Goal: Connect with others: Connect with others

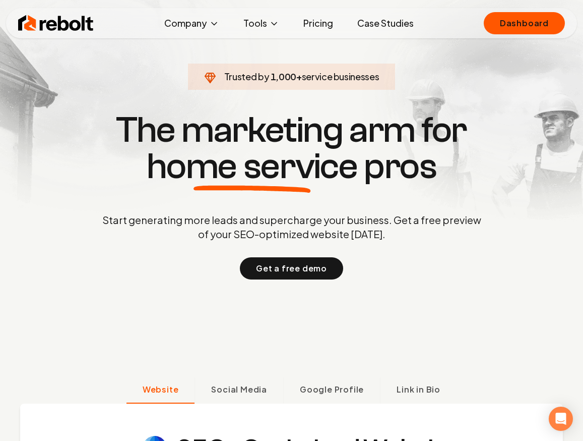
scroll to position [34, 0]
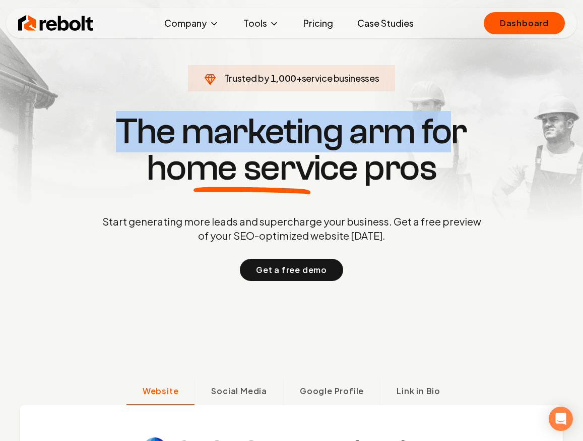
drag, startPoint x: 117, startPoint y: 122, endPoint x: 454, endPoint y: 140, distance: 337.9
click at [454, 140] on h1 "The marketing arm for home service pros" at bounding box center [292, 149] width 484 height 73
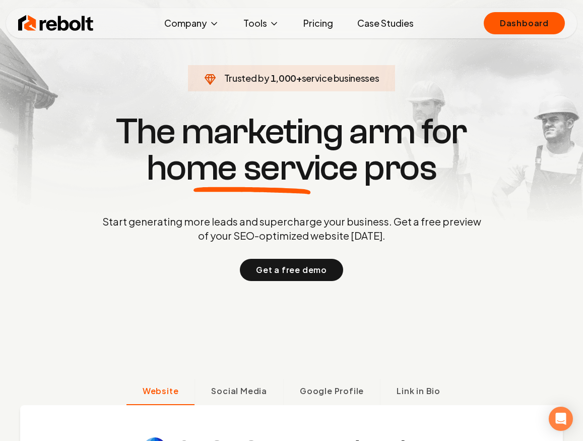
click at [476, 140] on h1 "The marketing arm for home service pros" at bounding box center [292, 149] width 484 height 73
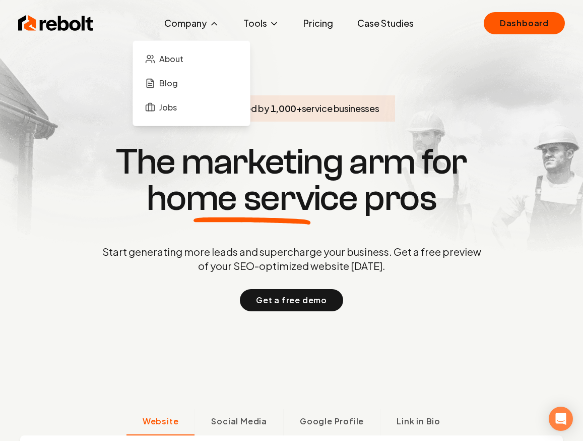
scroll to position [5, 0]
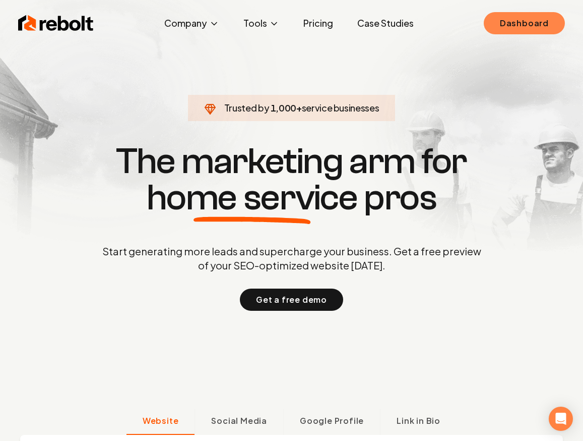
click at [527, 21] on link "Dashboard" at bounding box center [524, 23] width 81 height 22
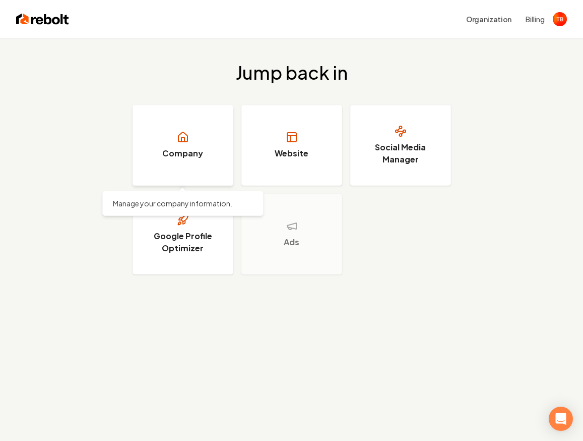
click at [187, 140] on icon at bounding box center [183, 137] width 12 height 12
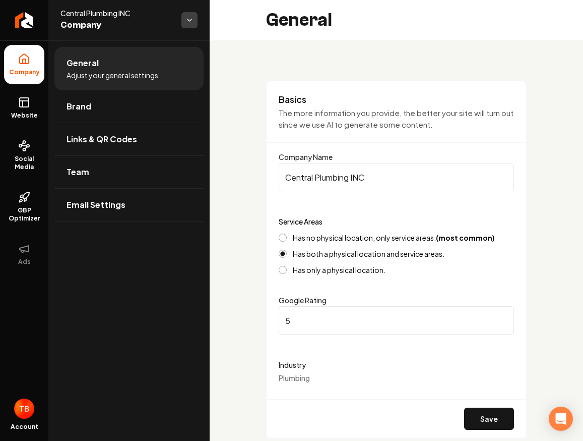
click at [187, 19] on html "**********" at bounding box center [291, 220] width 583 height 441
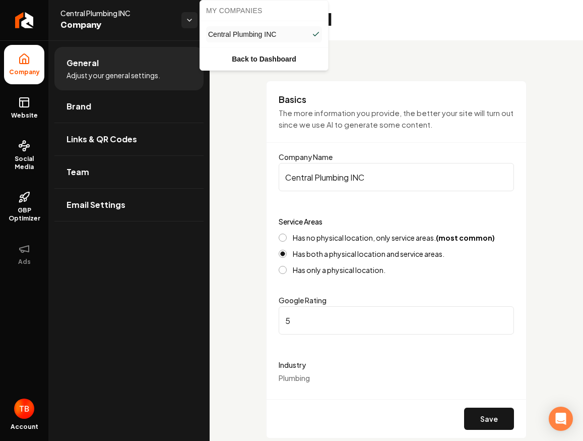
click at [140, 20] on html "**********" at bounding box center [291, 220] width 583 height 441
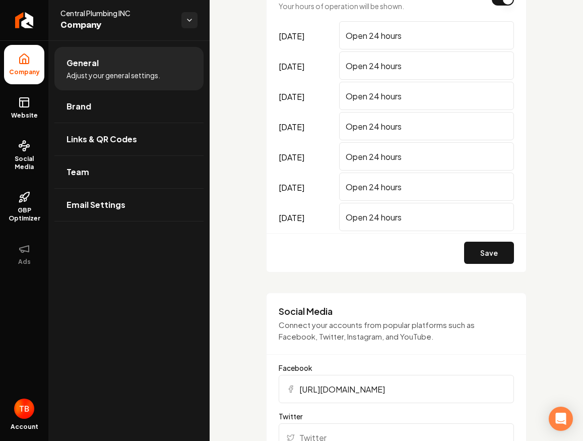
scroll to position [864, 0]
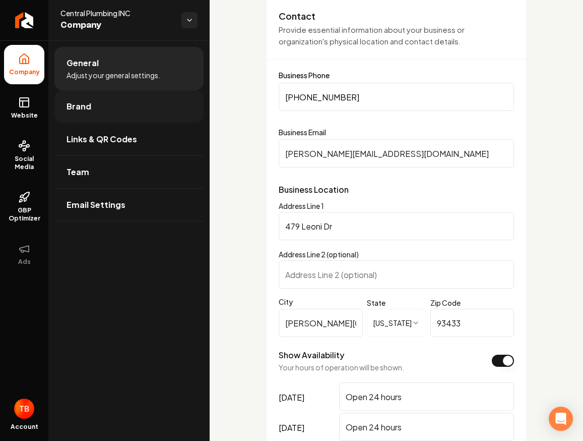
click at [147, 112] on link "Brand" at bounding box center [128, 106] width 149 height 32
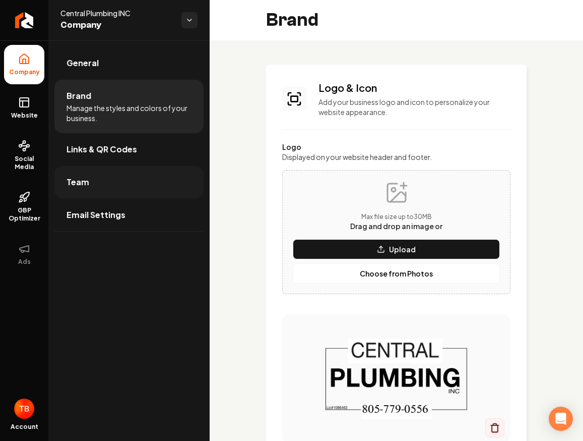
click at [136, 184] on link "Team" at bounding box center [128, 182] width 149 height 32
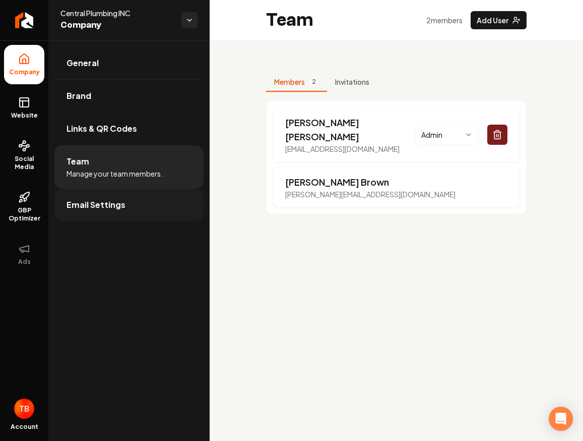
click at [138, 209] on link "Email Settings" at bounding box center [128, 205] width 149 height 32
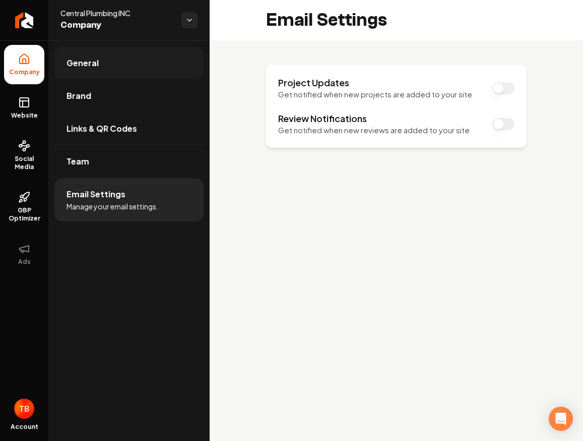
click at [153, 64] on link "General" at bounding box center [128, 63] width 149 height 32
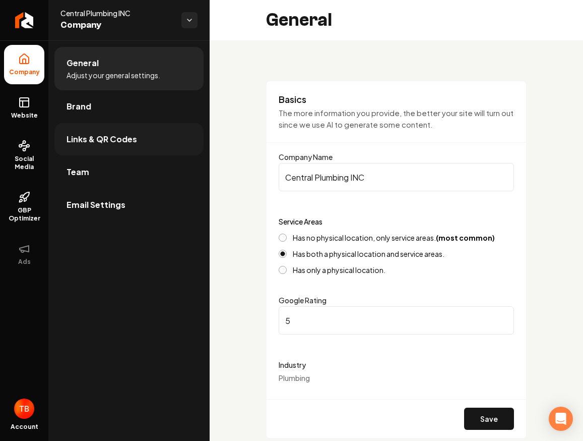
click at [127, 148] on link "Links & QR Codes" at bounding box center [128, 139] width 149 height 32
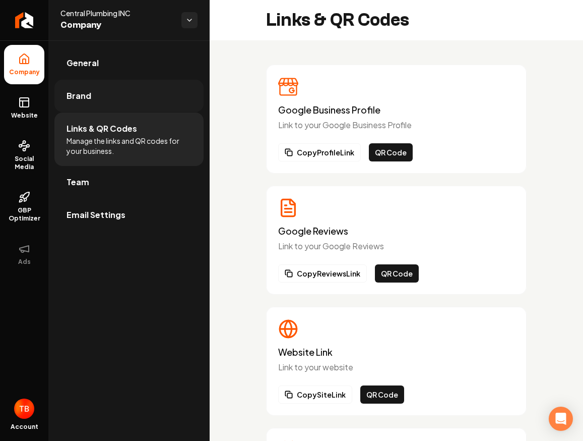
click at [83, 85] on link "Brand" at bounding box center [128, 96] width 149 height 32
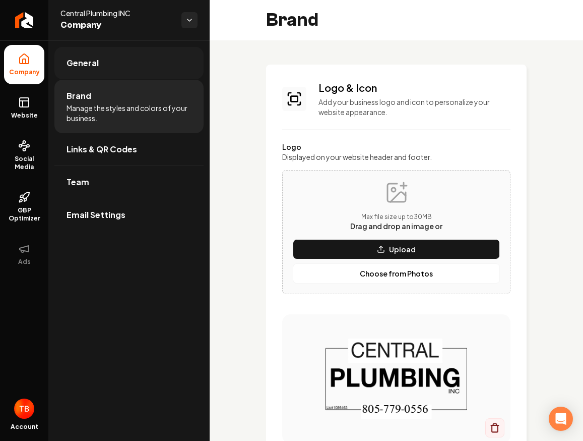
click at [127, 64] on link "General" at bounding box center [128, 63] width 149 height 32
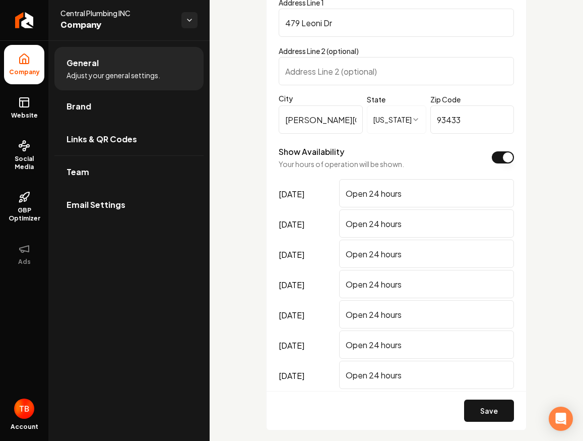
scroll to position [564, 0]
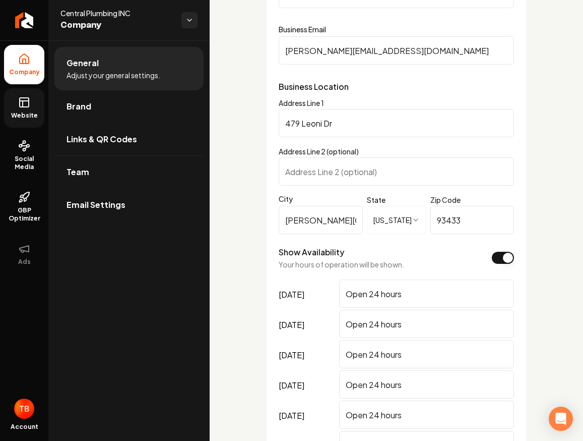
click at [32, 118] on span "Website" at bounding box center [24, 115] width 35 height 8
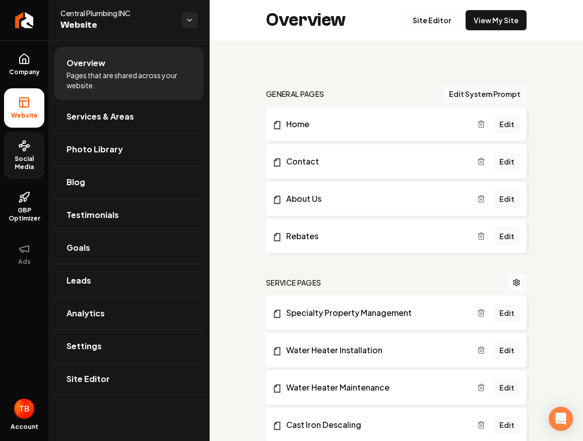
click at [32, 164] on span "Social Media" at bounding box center [24, 163] width 40 height 16
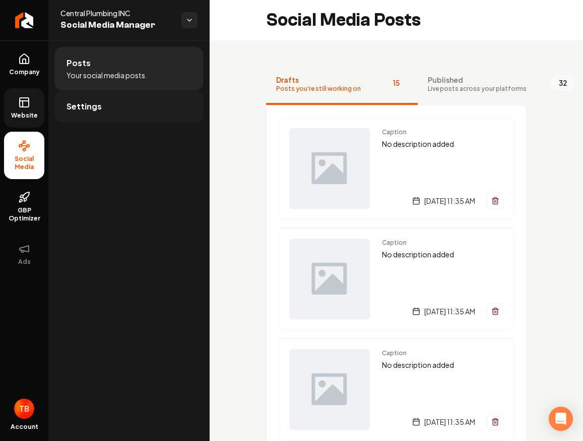
click at [96, 112] on link "Settings" at bounding box center [128, 106] width 149 height 32
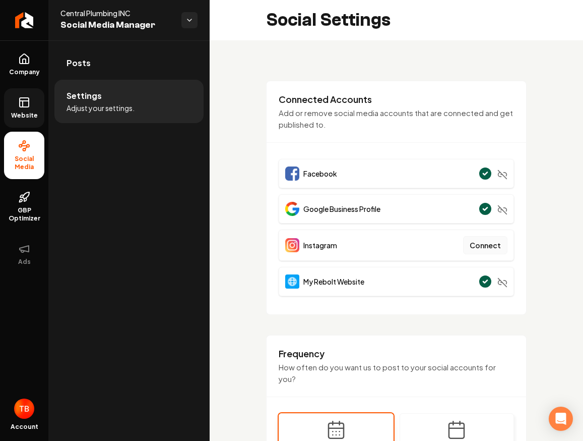
click at [480, 246] on button "Connect" at bounding box center [485, 245] width 44 height 18
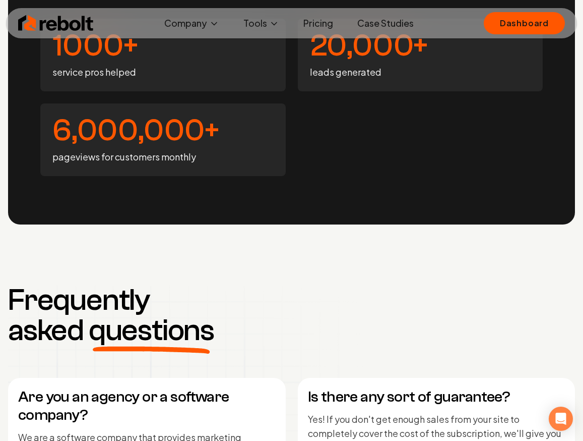
scroll to position [3826, 0]
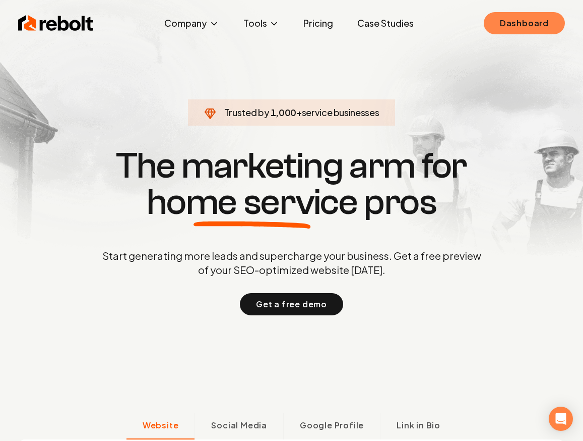
click at [519, 16] on link "Dashboard" at bounding box center [524, 23] width 81 height 22
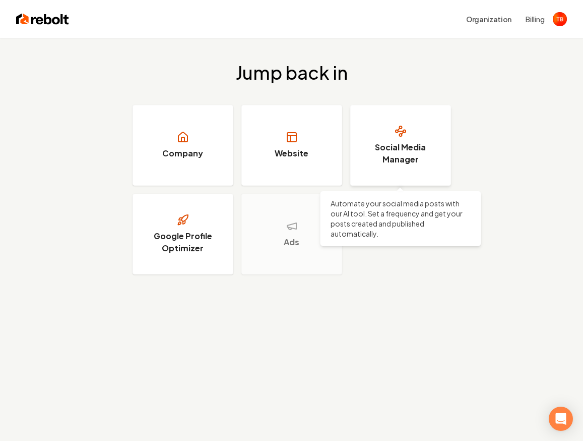
click at [399, 145] on h3 "Social Media Manager" at bounding box center [401, 153] width 76 height 24
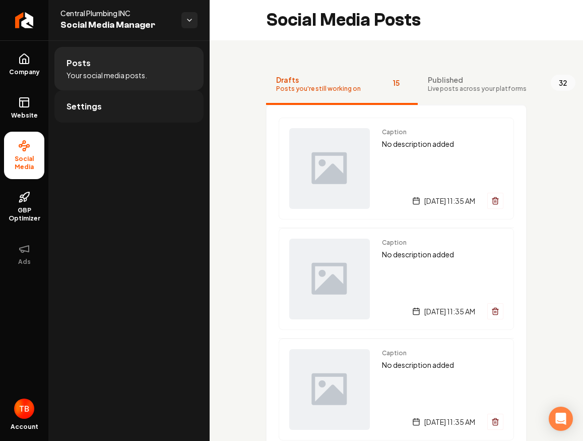
click at [114, 110] on link "Settings" at bounding box center [128, 106] width 149 height 32
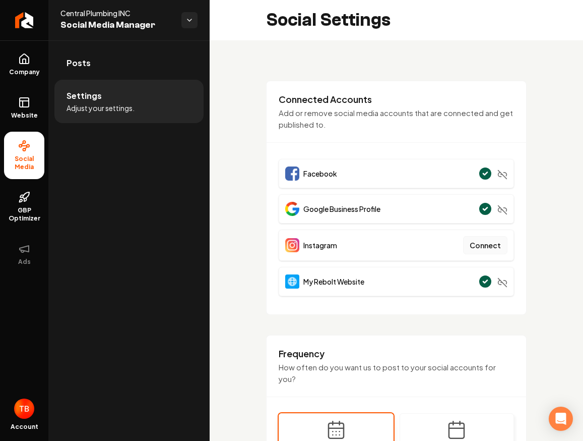
click at [498, 247] on button "Connect" at bounding box center [485, 245] width 44 height 18
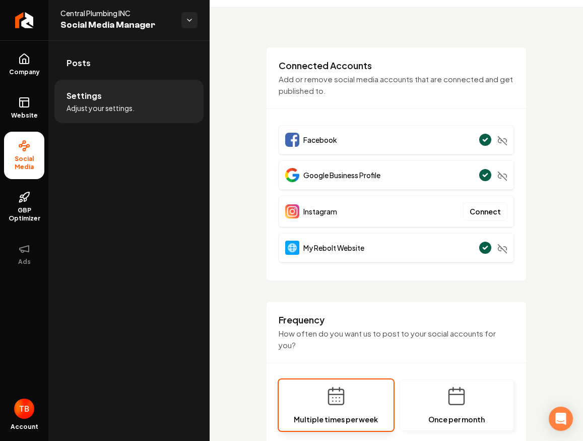
scroll to position [42, 0]
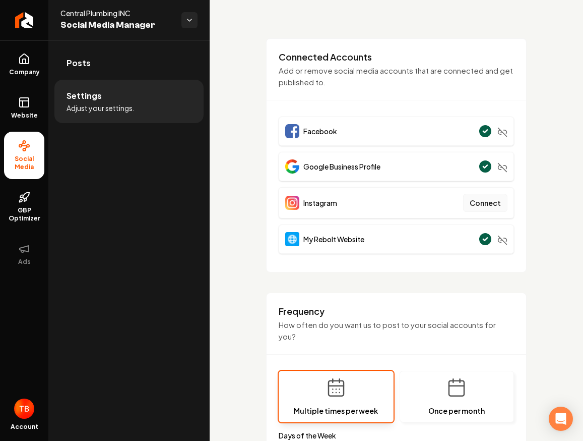
click at [472, 204] on button "Connect" at bounding box center [485, 203] width 44 height 18
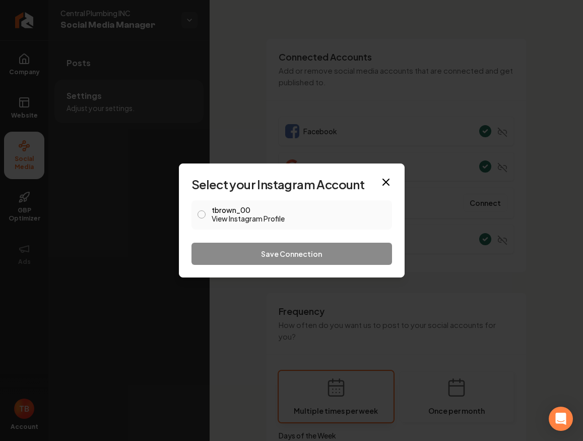
click at [202, 216] on button "tbrown_00 View Instagram Profile" at bounding box center [202, 214] width 8 height 8
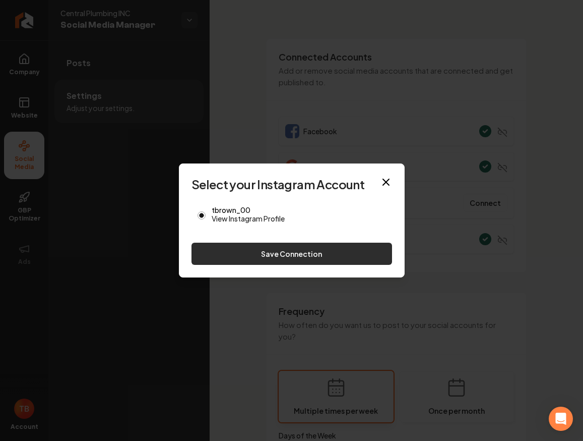
click at [306, 252] on button "Save Connection" at bounding box center [292, 254] width 201 height 22
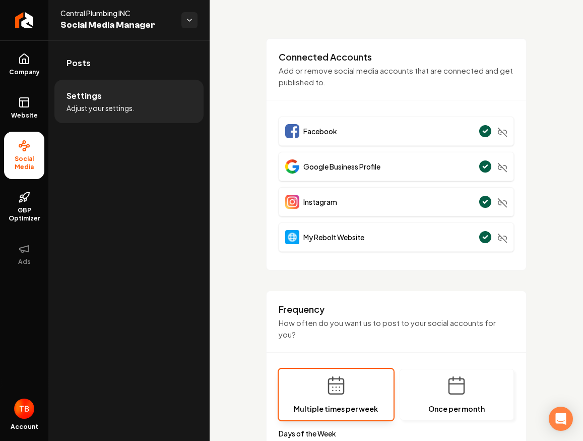
click at [465, 197] on div "Instagram" at bounding box center [397, 201] width 236 height 29
click at [483, 203] on circle "Main content area" at bounding box center [486, 202] width 14 height 14
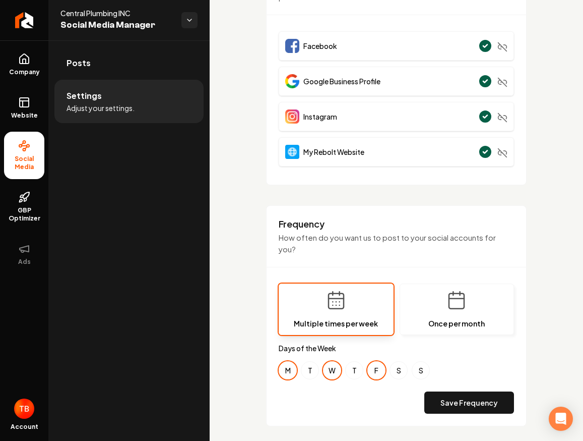
scroll to position [164, 0]
